Goal: Task Accomplishment & Management: Find specific page/section

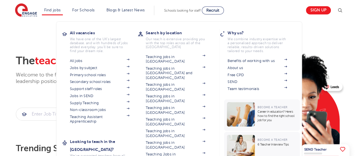
click at [58, 7] on li "Find jobs All vacancies We have one of the UK's largest database. and with hund…" at bounding box center [52, 11] width 21 height 10
click at [80, 61] on link "All jobs" at bounding box center [99, 61] width 59 height 5
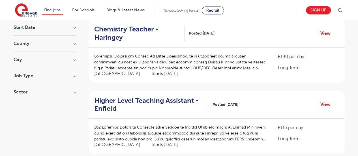
scroll to position [58, 0]
click at [47, 61] on h3 "City" at bounding box center [45, 59] width 62 height 5
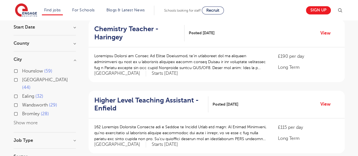
click at [19, 120] on button "Show more" at bounding box center [26, 122] width 24 height 5
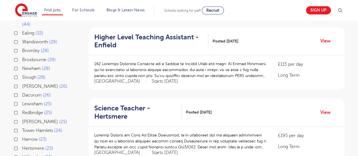
scroll to position [123, 0]
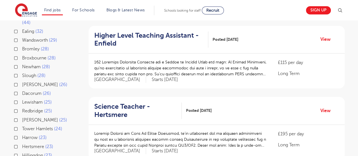
click at [17, 99] on div "Lewisham 25" at bounding box center [45, 103] width 62 height 9
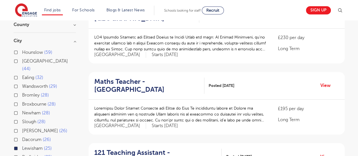
scroll to position [71, 0]
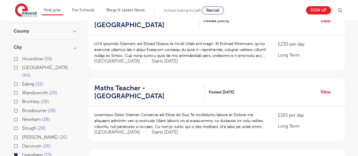
click at [22, 151] on label "Lewisham 25" at bounding box center [37, 154] width 30 height 7
click at [22, 152] on input "Lewisham 25" at bounding box center [24, 154] width 4 height 4
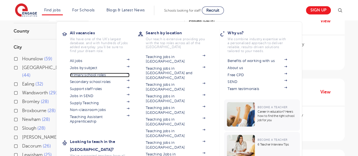
click at [77, 75] on link "Primary school roles" at bounding box center [99, 75] width 59 height 5
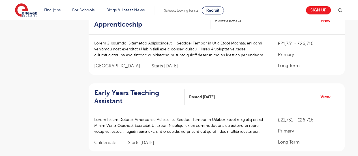
scroll to position [286, 0]
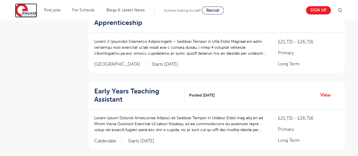
click at [33, 10] on img at bounding box center [26, 10] width 22 height 14
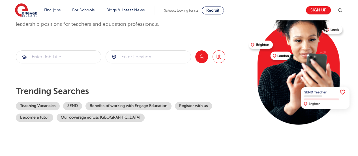
scroll to position [61, 0]
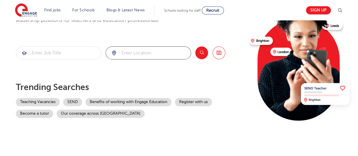
click at [150, 49] on input "search" at bounding box center [148, 53] width 85 height 12
type input "SE24 0AR"
click at [206, 56] on button "Search" at bounding box center [201, 52] width 13 height 13
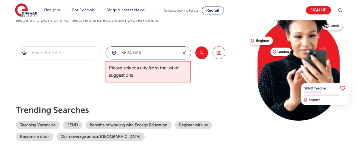
click at [182, 55] on icon "reset" at bounding box center [185, 52] width 6 height 5
click at [191, 61] on section "Please select a city from the list of suggestions Search Browse all Jobs" at bounding box center [121, 64] width 210 height 36
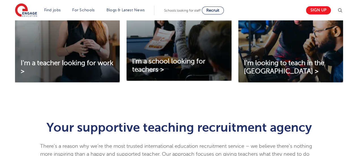
scroll to position [244, 0]
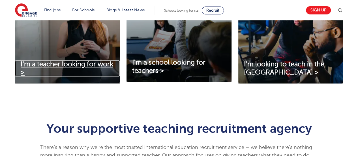
click at [65, 63] on span "I'm a teacher looking for work >" at bounding box center [67, 68] width 93 height 16
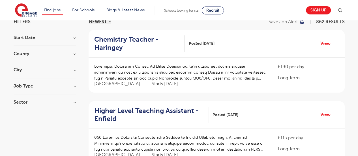
scroll to position [48, 0]
click at [69, 87] on h3 "Job Type" at bounding box center [45, 86] width 62 height 5
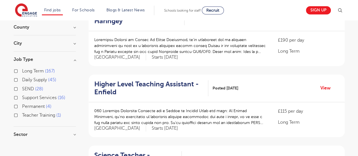
scroll to position [82, 0]
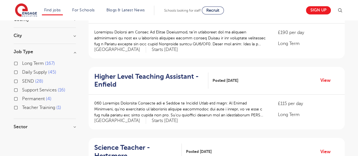
click at [22, 81] on label "SEND 28" at bounding box center [32, 81] width 21 height 7
click at [22, 81] on input "SEND 28" at bounding box center [24, 81] width 4 height 4
checkbox input "true"
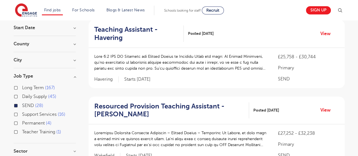
scroll to position [58, 0]
click at [14, 107] on div "SEND 28" at bounding box center [45, 106] width 62 height 9
